Goal: Information Seeking & Learning: Understand process/instructions

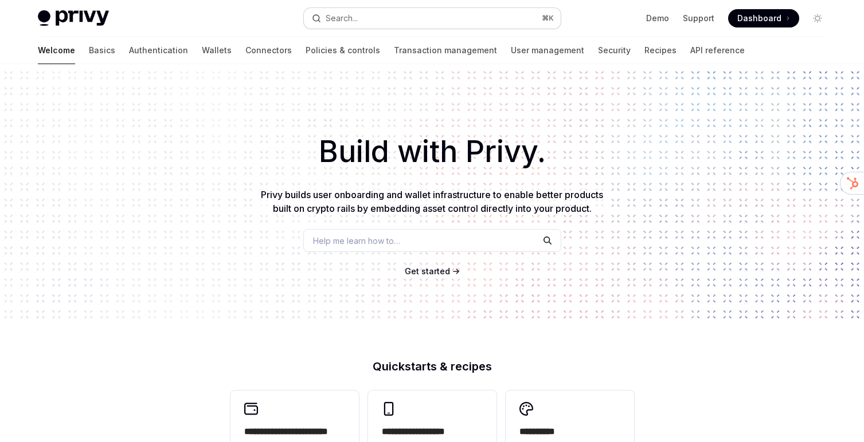
click at [418, 17] on button "Search... ⌘ K" at bounding box center [432, 18] width 257 height 21
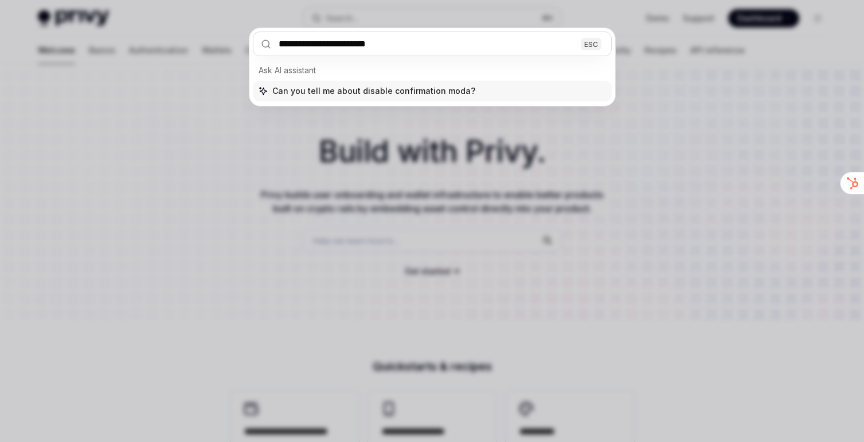
type input "**********"
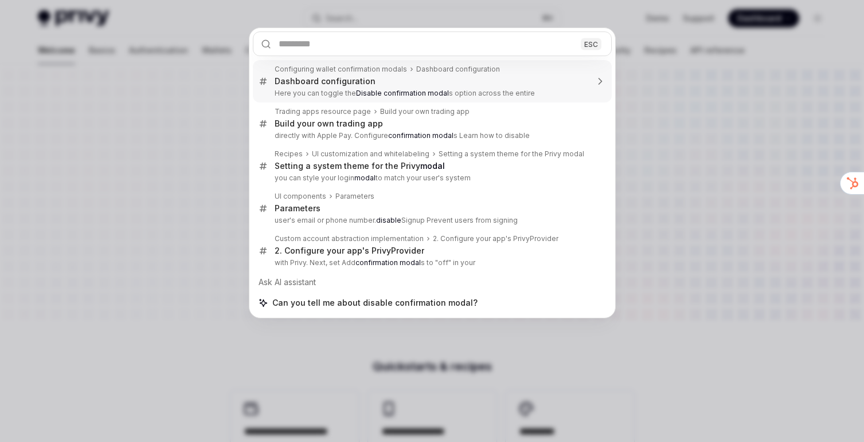
type textarea "*"
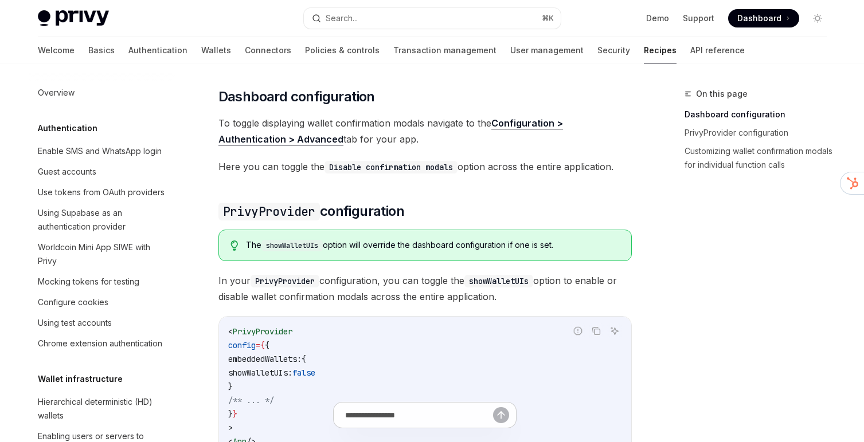
scroll to position [448, 0]
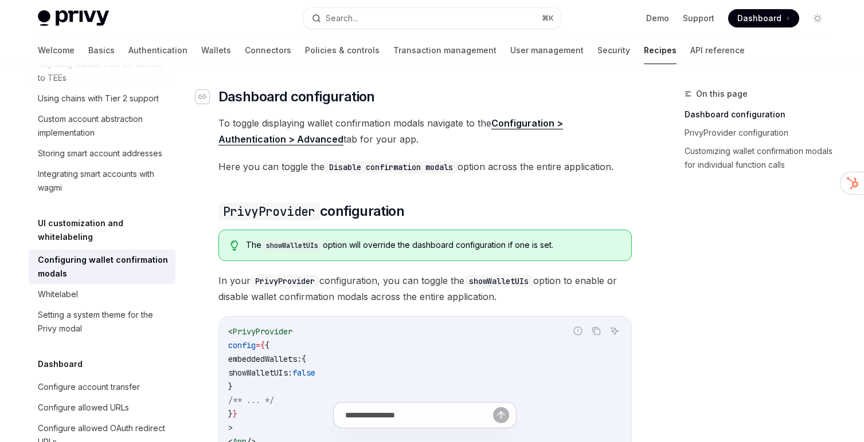
click at [206, 97] on div "Navigate to header" at bounding box center [202, 97] width 14 height 14
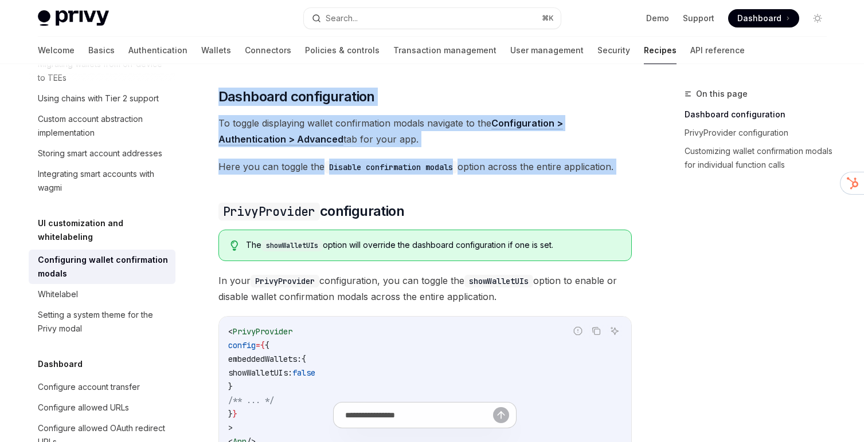
drag, startPoint x: 270, startPoint y: 85, endPoint x: 233, endPoint y: 176, distance: 98.4
click at [233, 176] on div "Privy allows you to customize showing wallet confirmation modals globally for y…" at bounding box center [424, 410] width 413 height 850
